Goal: Task Accomplishment & Management: Manage account settings

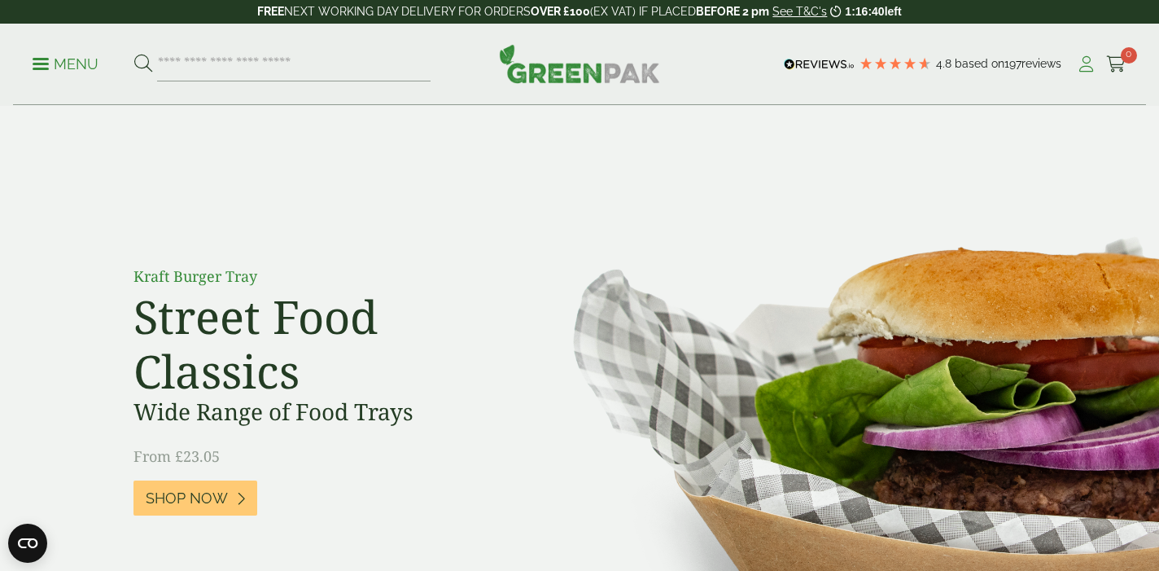
click at [1080, 65] on icon at bounding box center [1086, 64] width 20 height 16
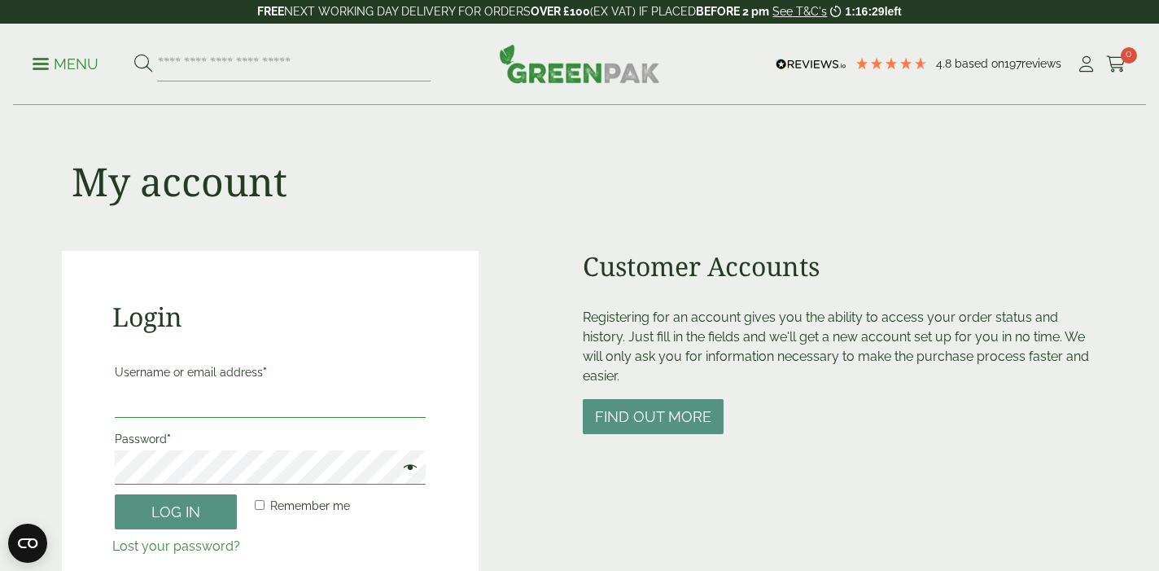
type input "**********"
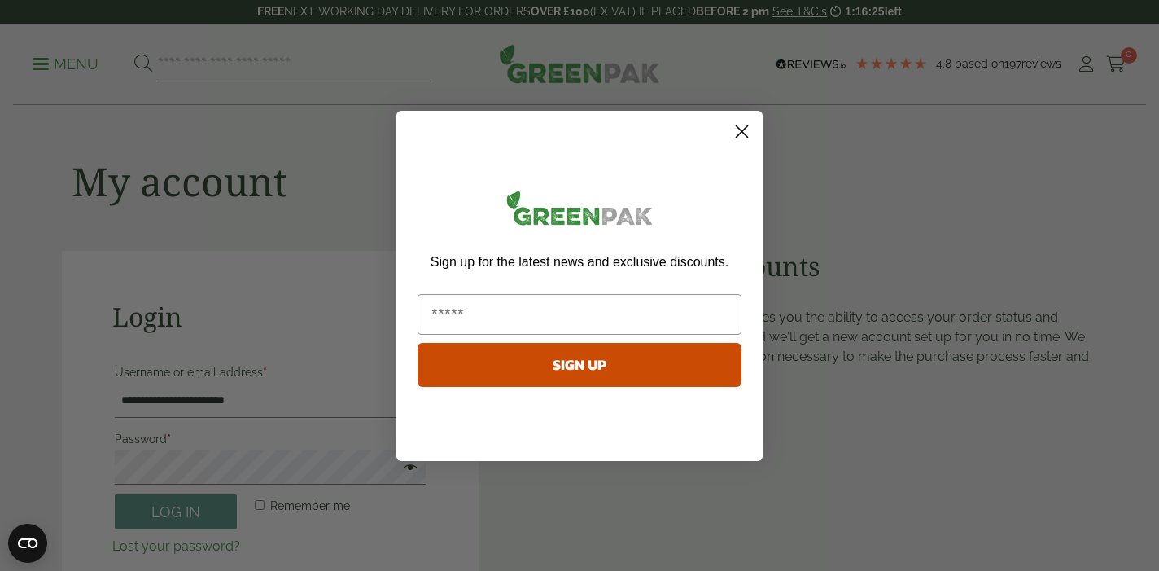
click at [737, 129] on circle "Close dialog" at bounding box center [742, 130] width 27 height 27
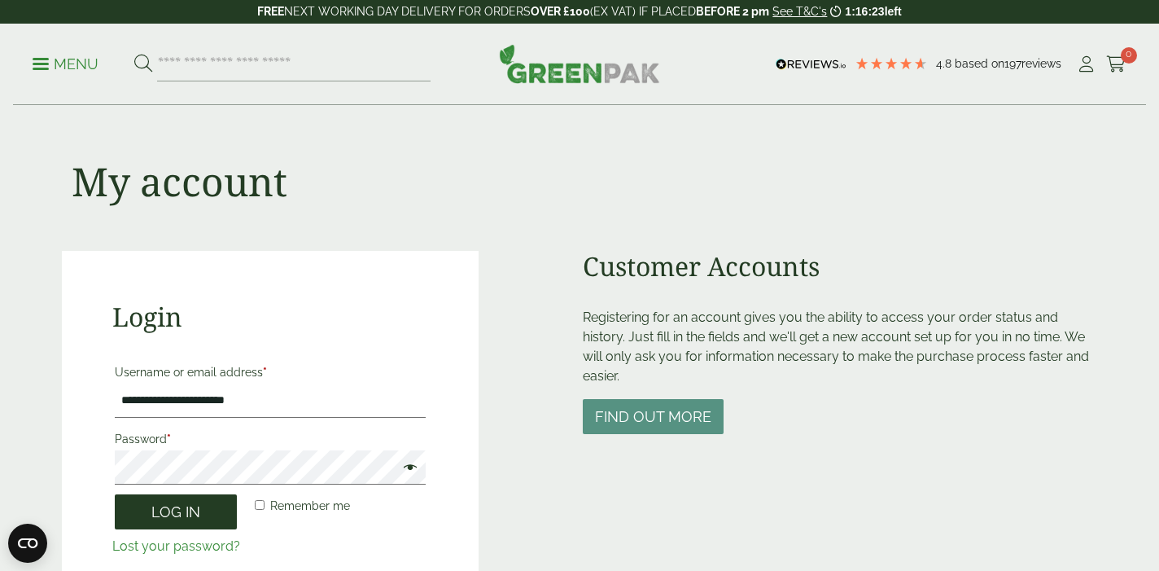
click at [178, 505] on button "Log in" at bounding box center [176, 511] width 122 height 35
click at [184, 508] on button "Log in" at bounding box center [176, 511] width 122 height 35
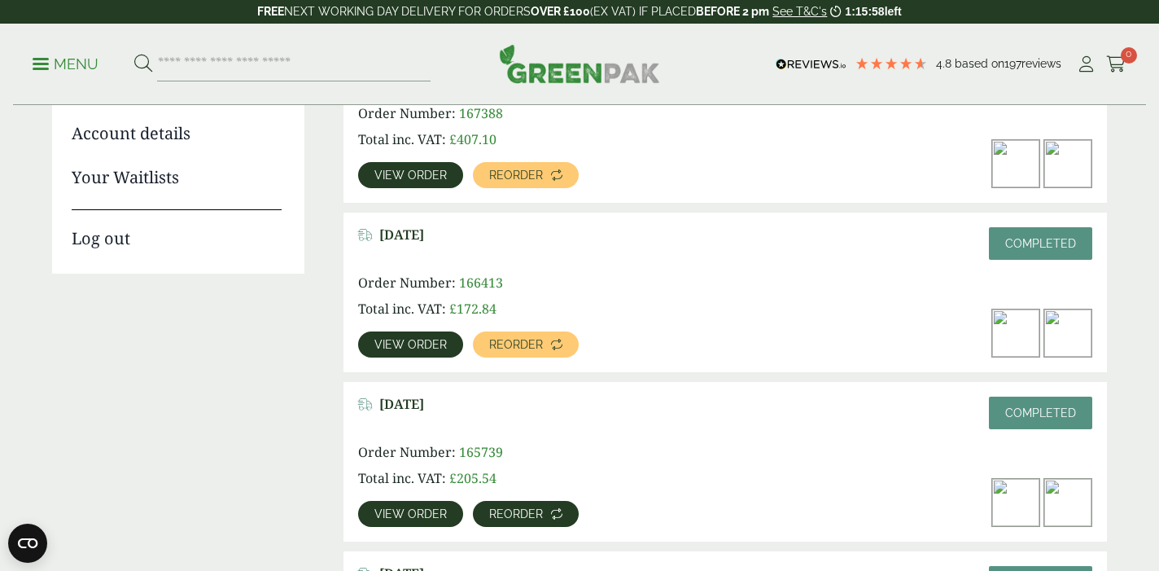
scroll to position [307, 0]
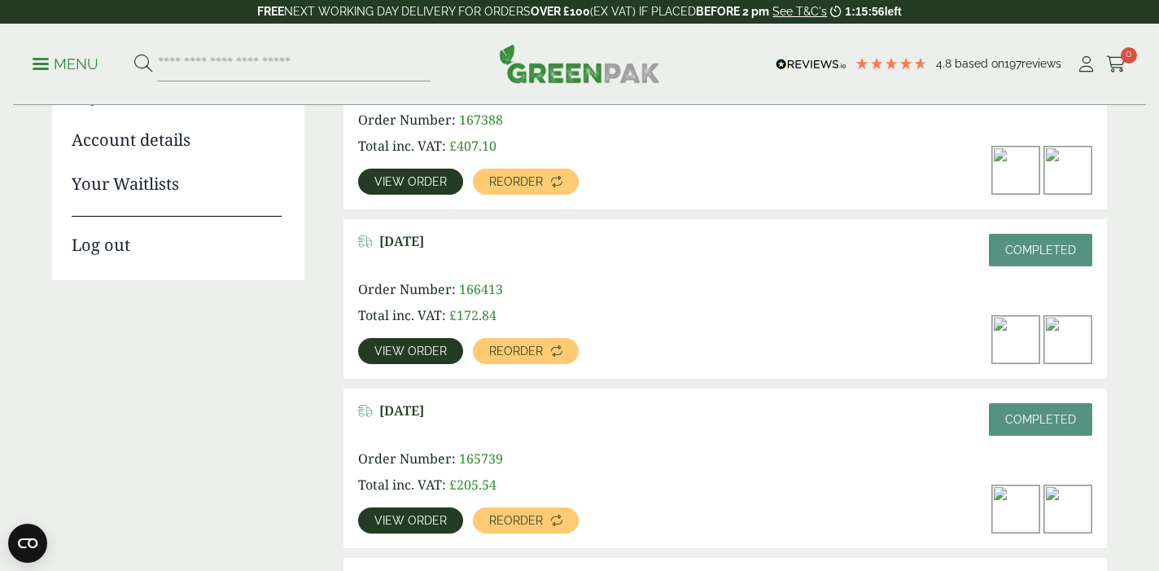
click at [401, 518] on span "View order" at bounding box center [410, 519] width 72 height 11
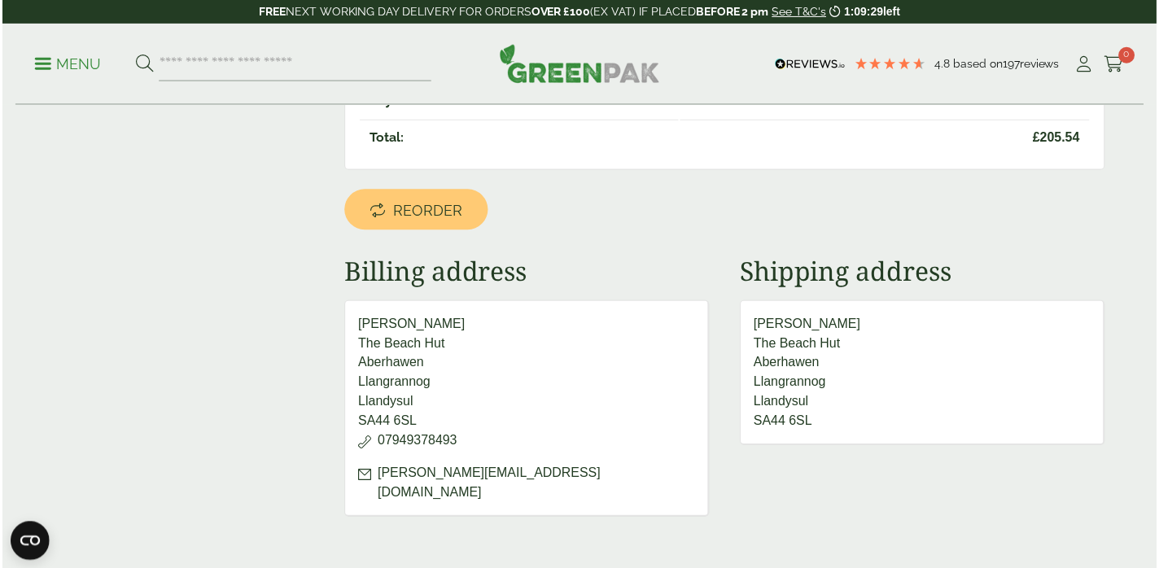
scroll to position [521, 0]
